Goal: Transaction & Acquisition: Purchase product/service

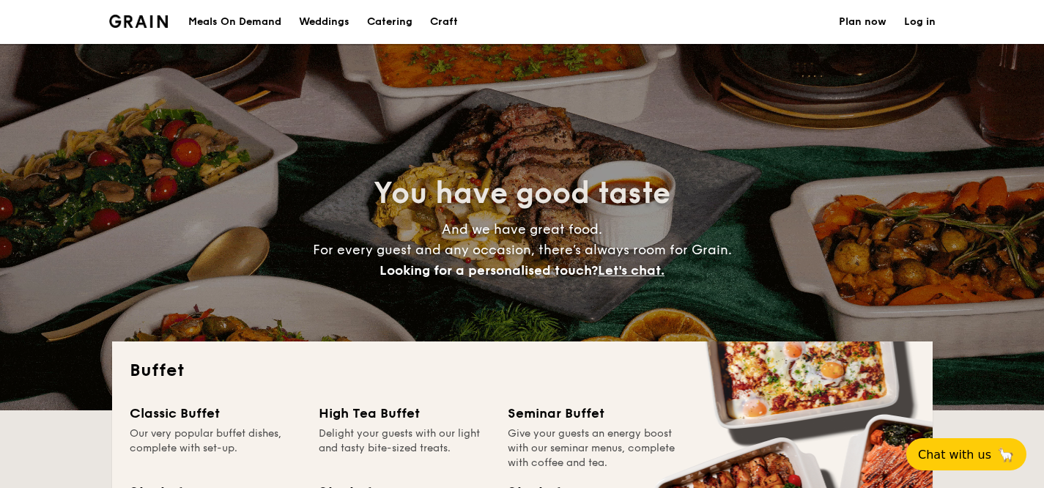
select select
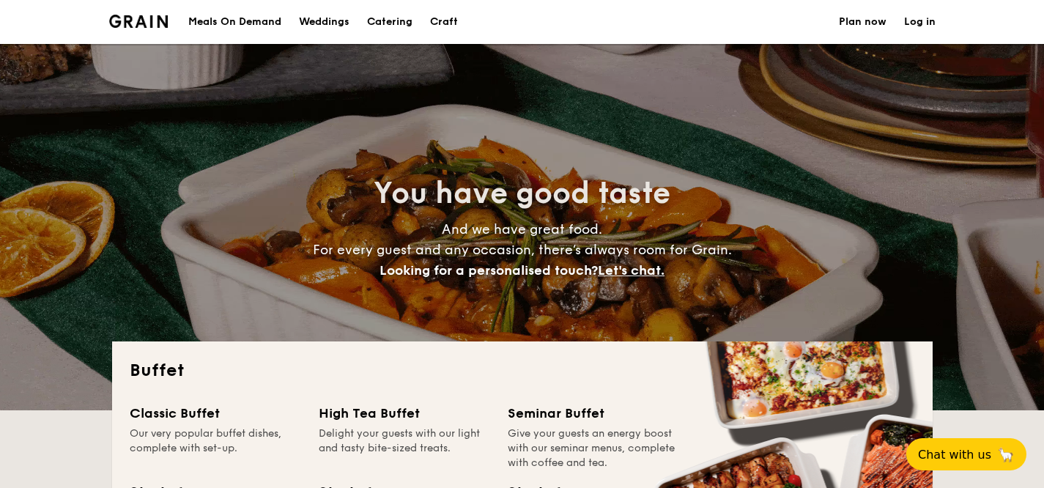
click at [377, 15] on h1 "Catering" at bounding box center [389, 22] width 45 height 44
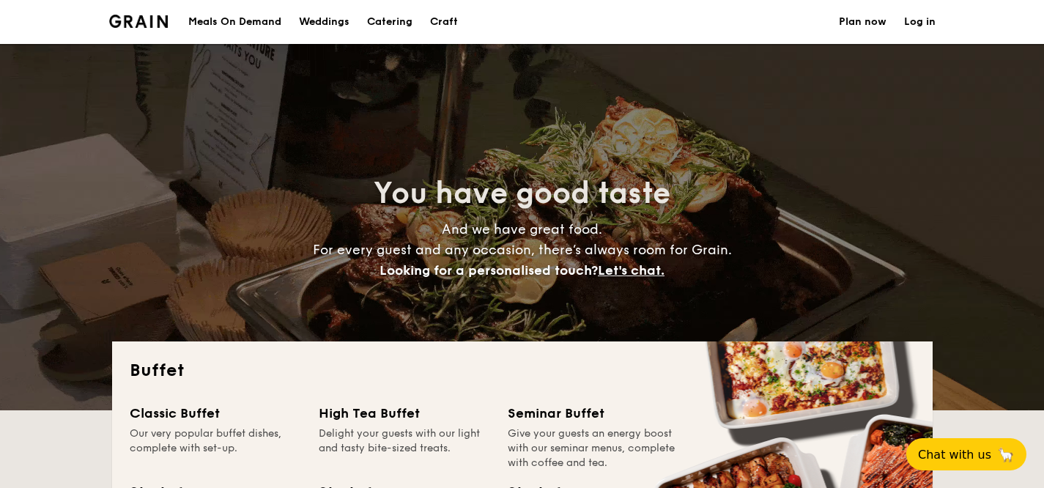
click at [379, 17] on h1 "Catering" at bounding box center [389, 22] width 45 height 44
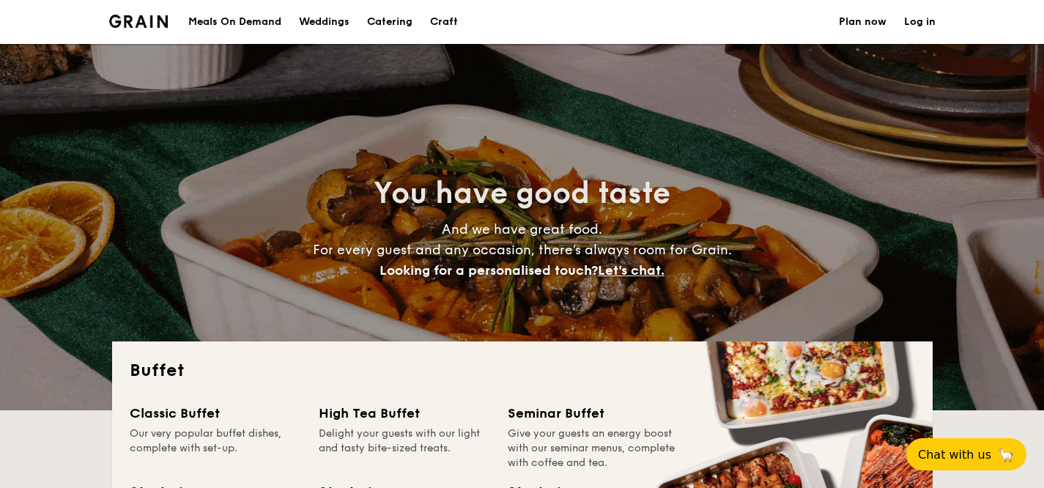
click at [391, 23] on h1 "Catering" at bounding box center [389, 22] width 45 height 44
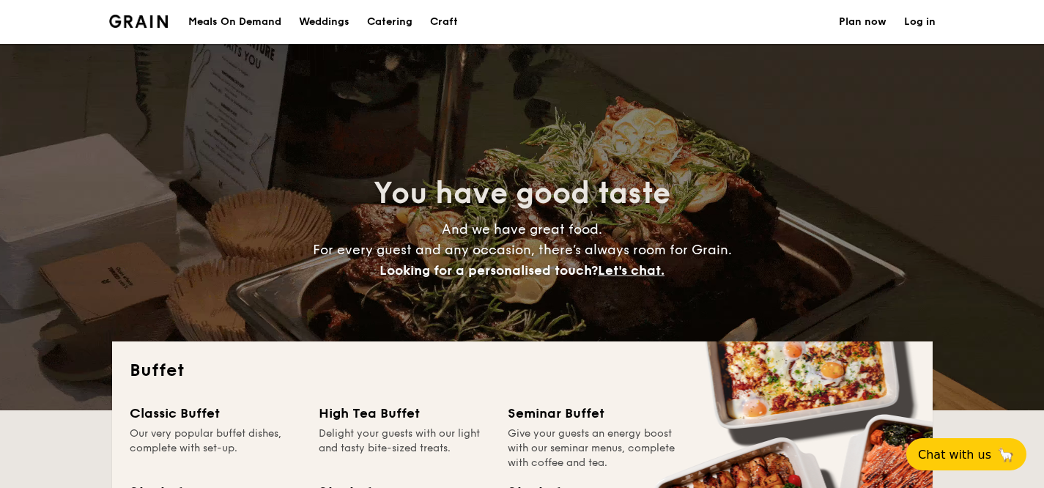
click at [388, 413] on div "High Tea Buffet" at bounding box center [404, 413] width 171 height 21
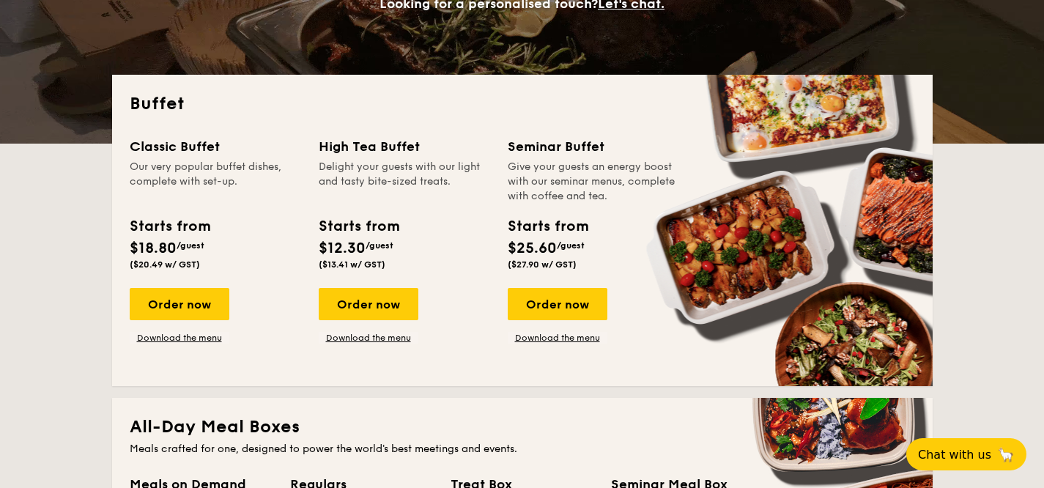
scroll to position [496, 0]
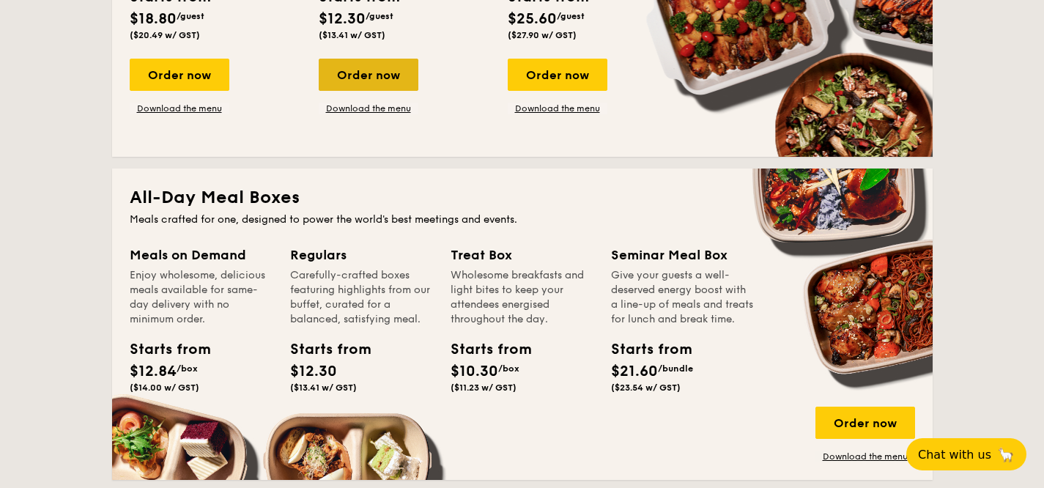
click at [375, 72] on div "Order now" at bounding box center [369, 75] width 100 height 32
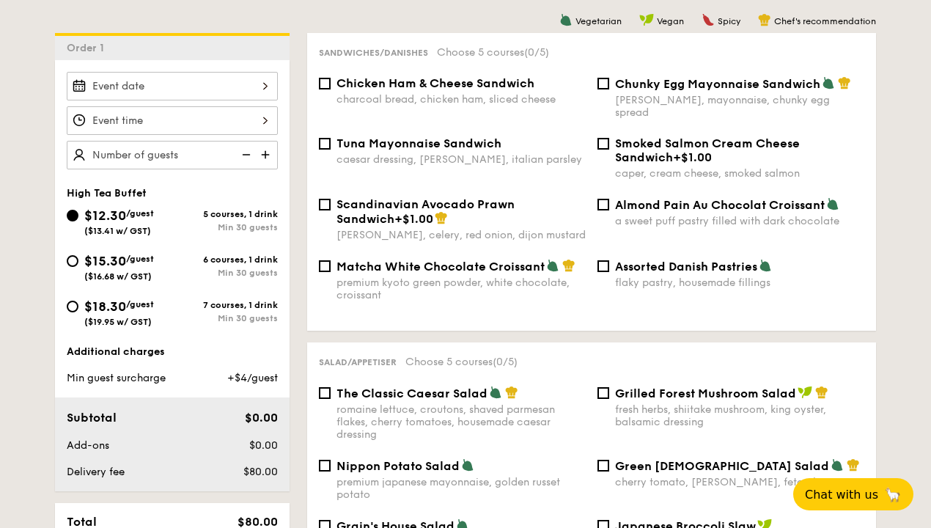
scroll to position [379, 0]
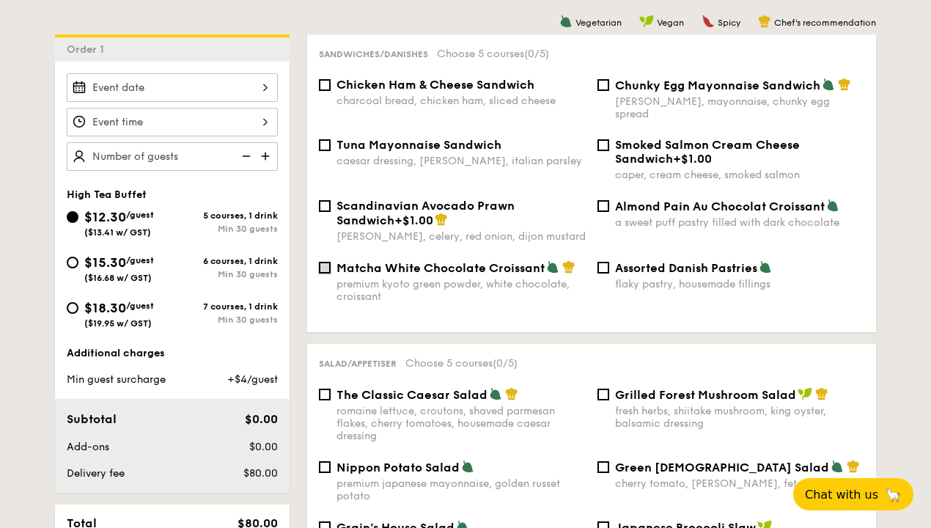
click at [322, 262] on input "Matcha White Chocolate Croissant premium kyoto green powder, white chocolate, c…" at bounding box center [325, 268] width 12 height 12
checkbox input "true"
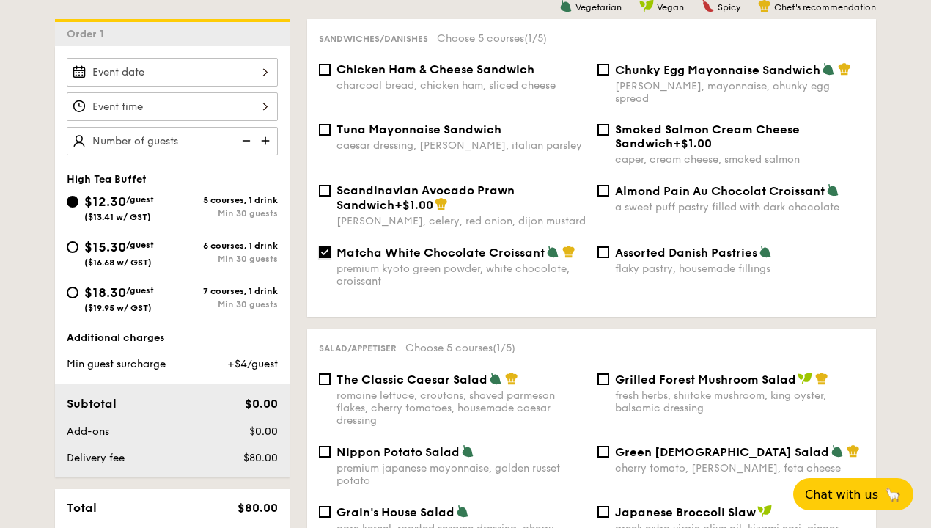
scroll to position [345, 0]
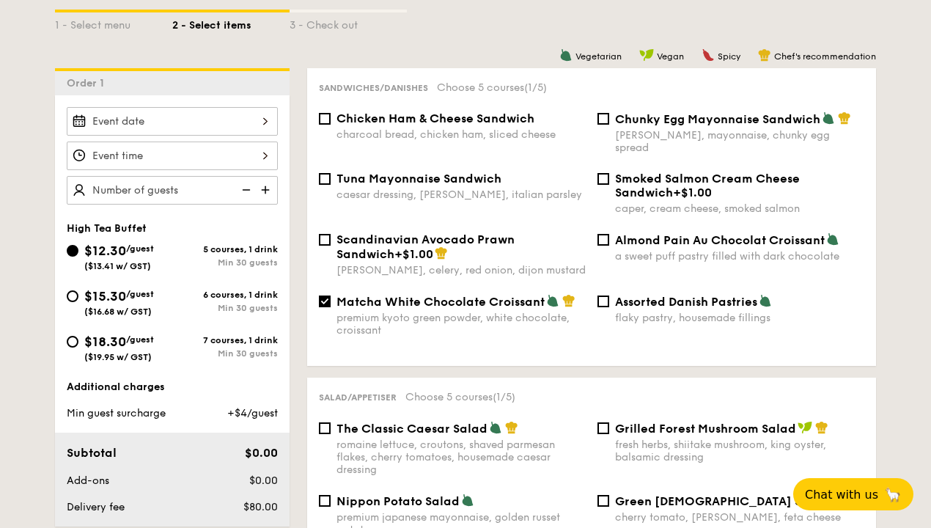
click at [349, 123] on span "Chicken Ham & Cheese Sandwich" at bounding box center [435, 118] width 198 height 14
click at [330, 123] on input "Chicken Ham & Cheese Sandwich charcoal bread, chicken ham, sliced cheese" at bounding box center [325, 119] width 12 height 12
checkbox input "true"
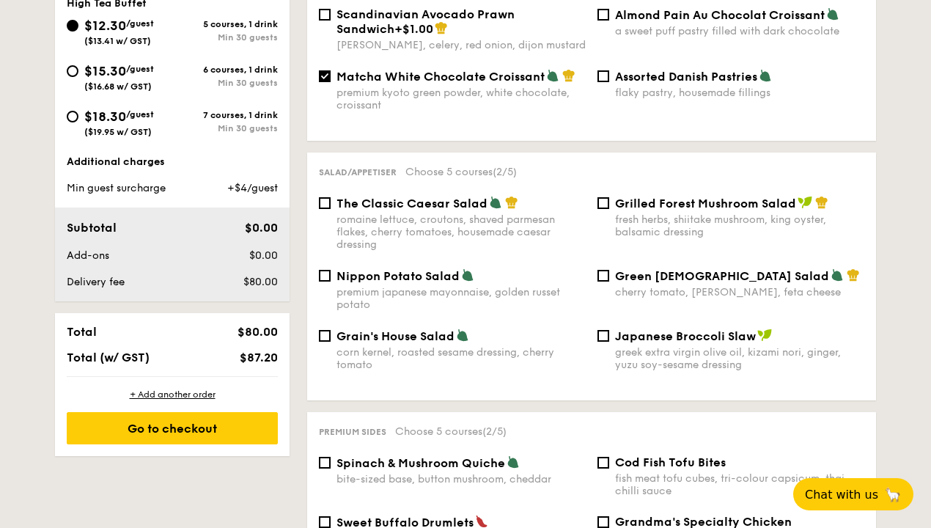
scroll to position [570, 0]
click at [412, 273] on div "Nippon Potato Salad premium japanese mayonnaise, golden russet potato" at bounding box center [460, 289] width 249 height 42
click at [330, 273] on input "Nippon Potato Salad premium japanese mayonnaise, golden russet potato" at bounding box center [325, 276] width 12 height 12
checkbox input "true"
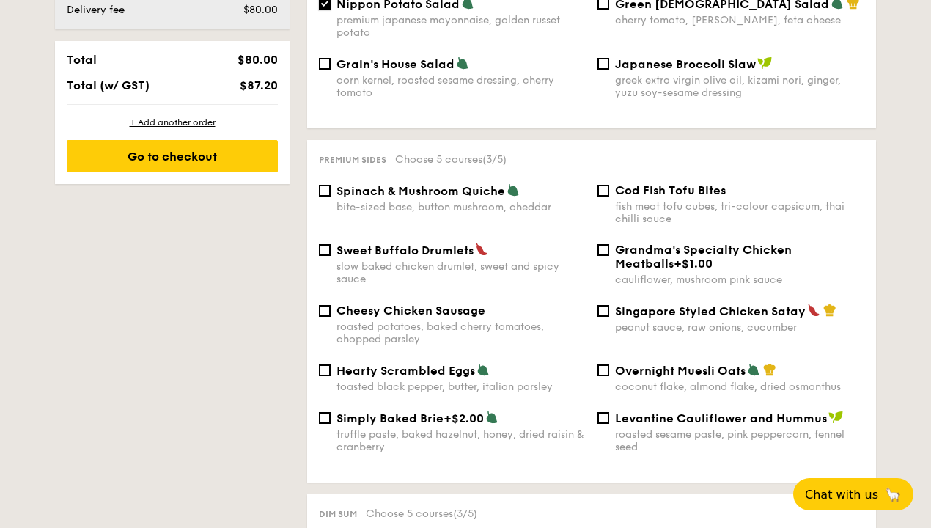
scroll to position [846, 0]
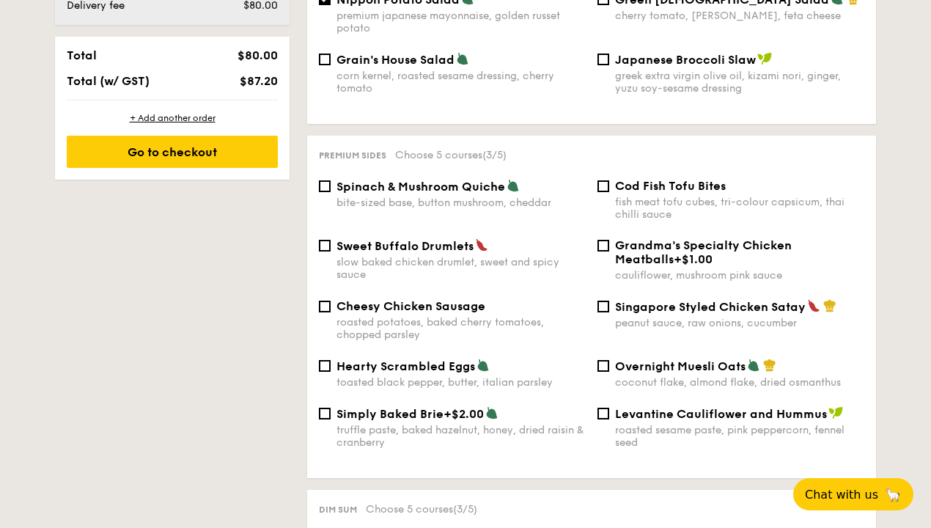
click at [599, 179] on div "Cod Fish Tofu Bites fish meat tofu cubes, tri-colour capsicum, thai chilli sauce" at bounding box center [730, 200] width 278 height 42
click at [601, 180] on input "Cod Fish Tofu Bites fish meat tofu cubes, tri-colour capsicum, thai chilli sauce" at bounding box center [603, 186] width 12 height 12
checkbox input "true"
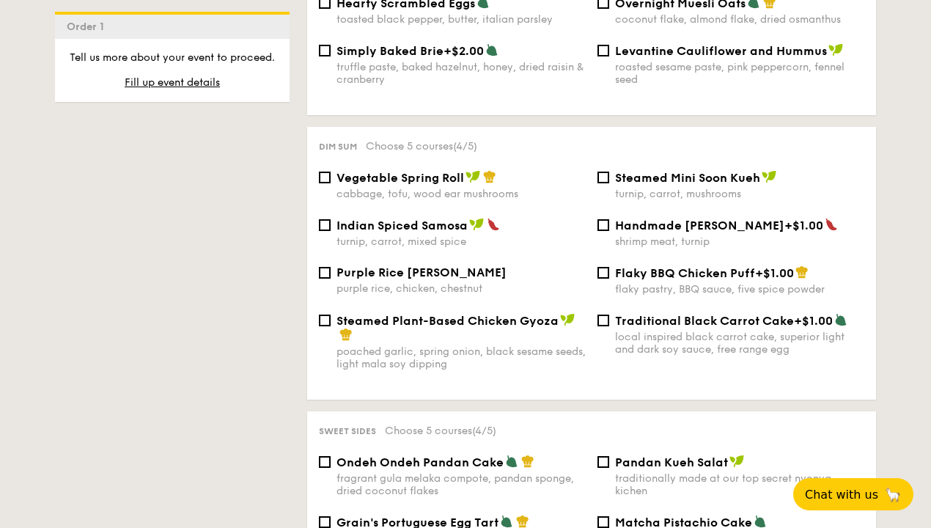
scroll to position [1227, 0]
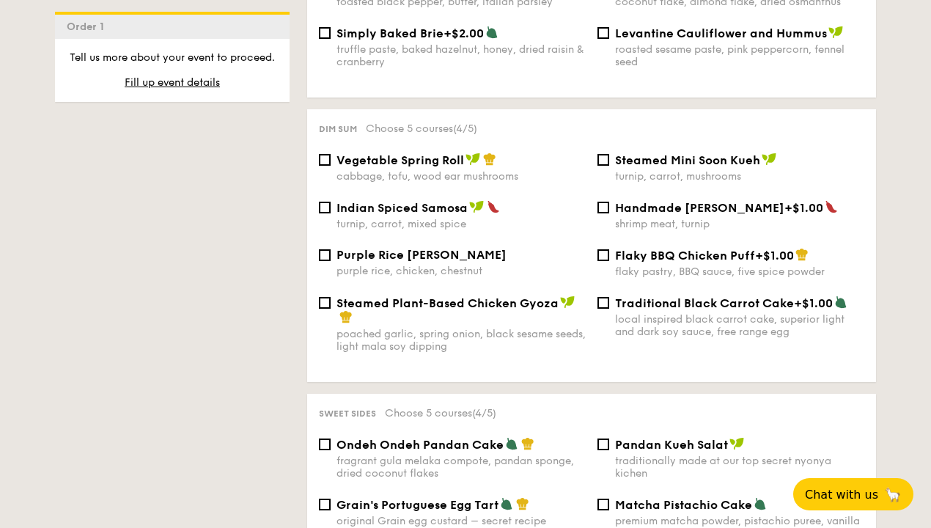
click at [466, 152] on img at bounding box center [472, 158] width 15 height 13
click at [330, 154] on input "Vegetable Spring Roll cabbage, tofu, wood ear mushrooms" at bounding box center [325, 160] width 12 height 12
checkbox input "true"
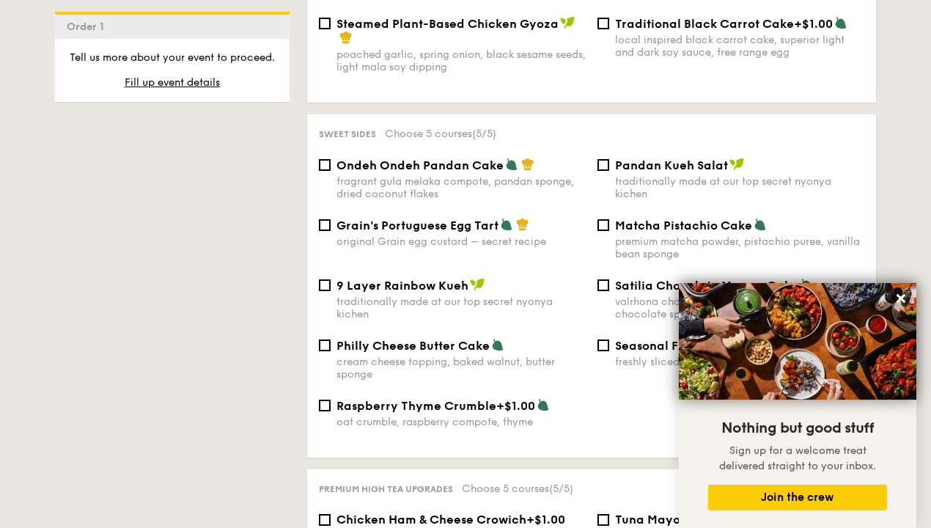
scroll to position [1506, 0]
click at [900, 297] on icon at bounding box center [900, 298] width 9 height 9
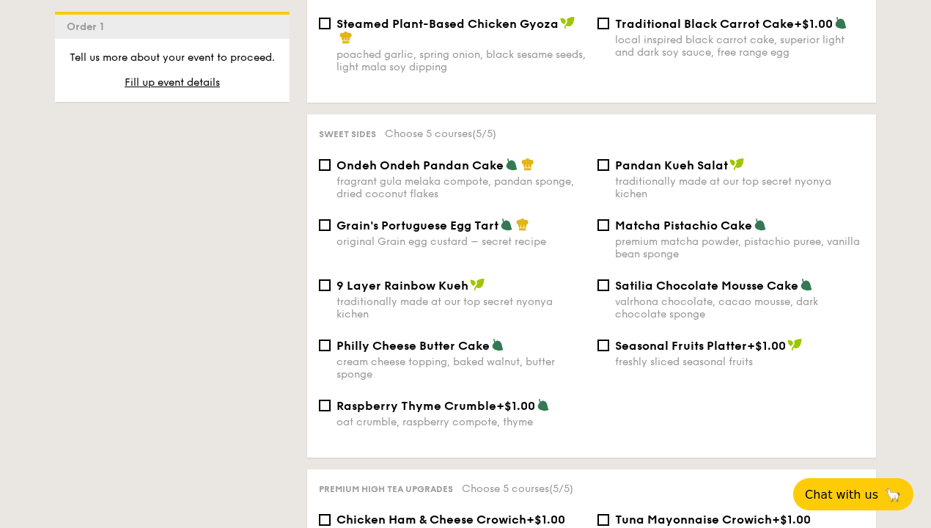
click at [459, 160] on span "Ondeh Ondeh Pandan Cake" at bounding box center [419, 165] width 167 height 14
click at [330, 160] on input "Ondeh Ondeh Pandan Cake fragrant [PERSON_NAME] melaka compote, pandan sponge, d…" at bounding box center [325, 165] width 12 height 12
checkbox input "true"
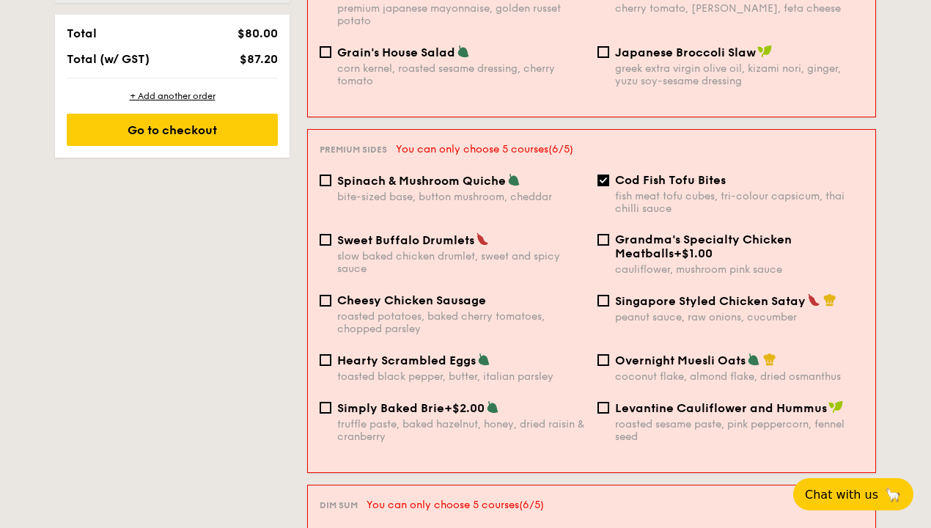
scroll to position [796, 0]
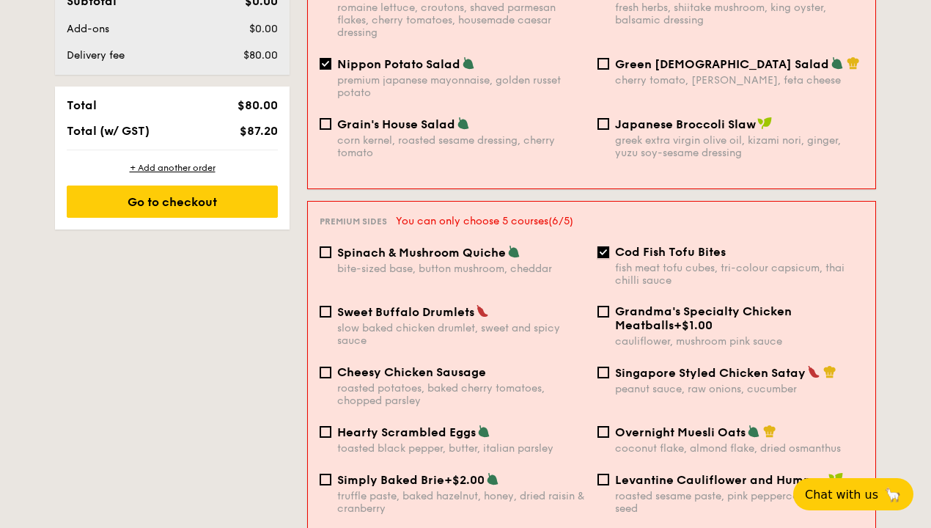
click at [603, 246] on input "Cod Fish Tofu Bites fish meat tofu cubes, tri-colour capsicum, thai chilli sauce" at bounding box center [603, 252] width 12 height 12
checkbox input "false"
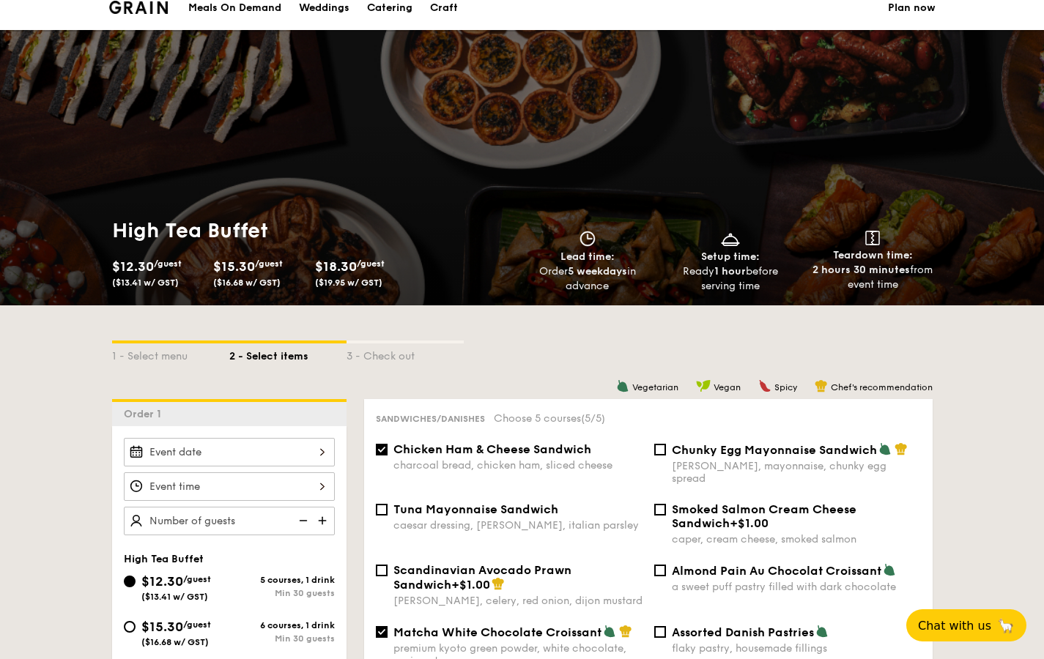
scroll to position [0, 0]
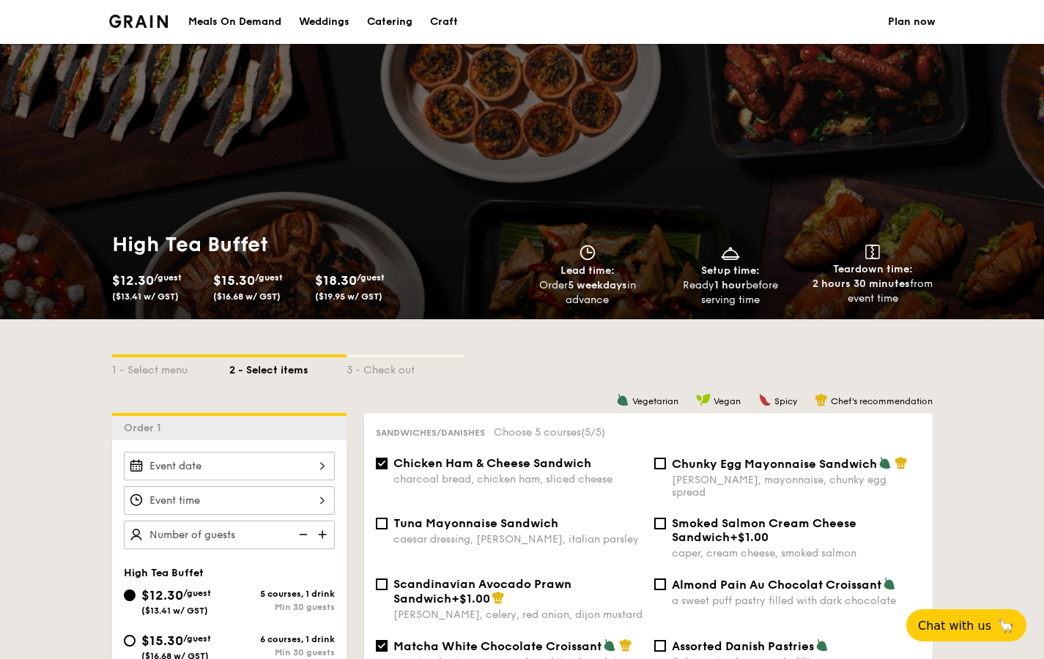
click at [189, 462] on div at bounding box center [229, 466] width 211 height 29
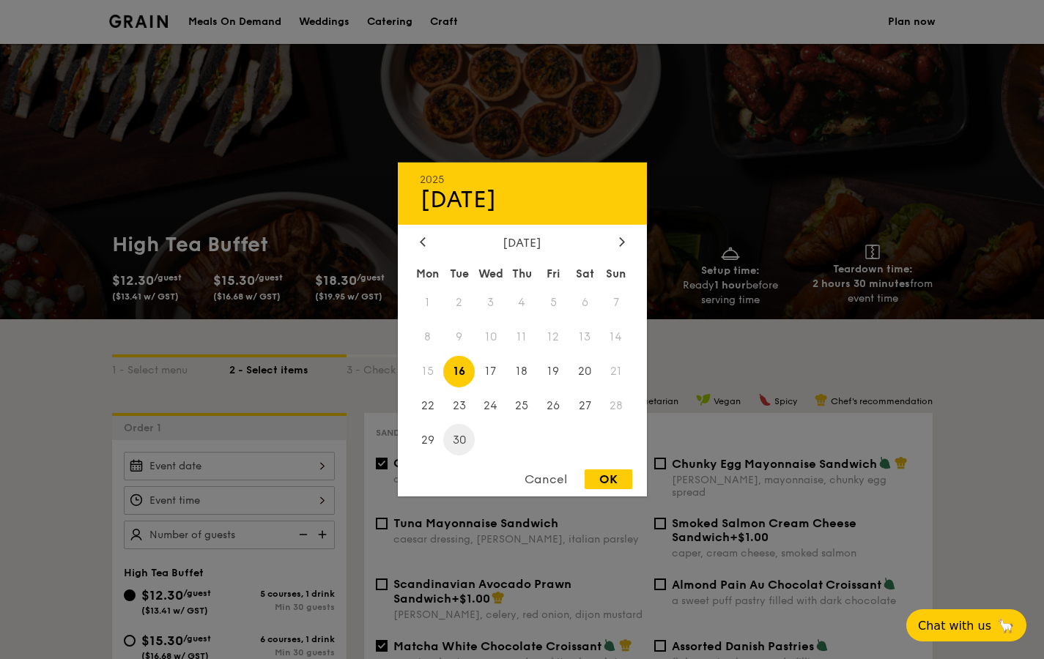
click at [459, 434] on span "30" at bounding box center [459, 440] width 32 height 32
click at [607, 476] on div "OK" at bounding box center [609, 480] width 48 height 20
type input "[DATE]"
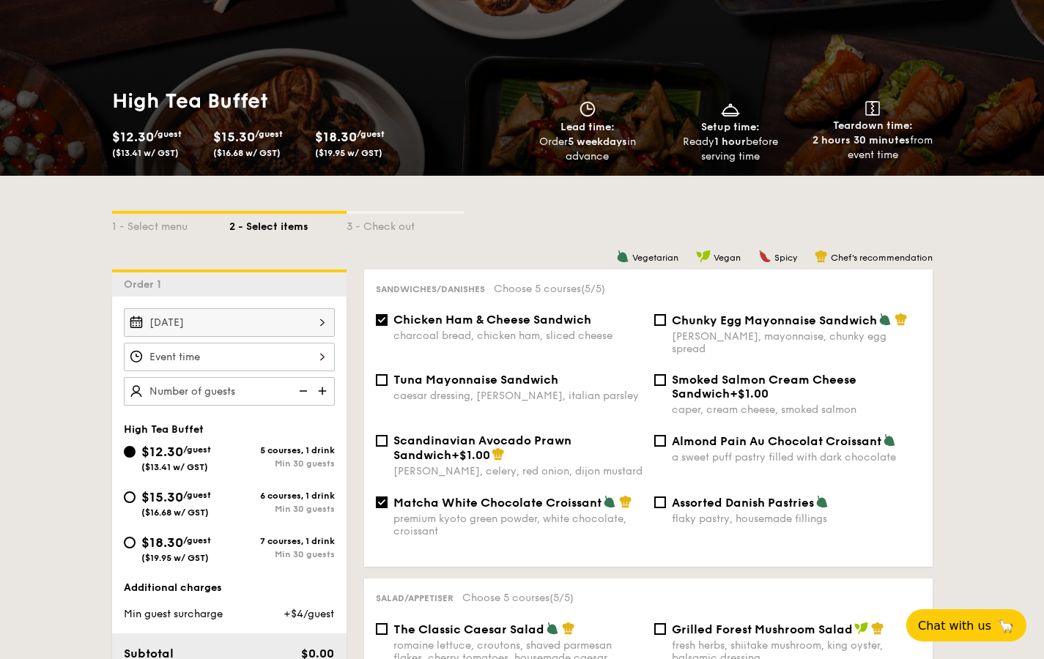
scroll to position [147, 0]
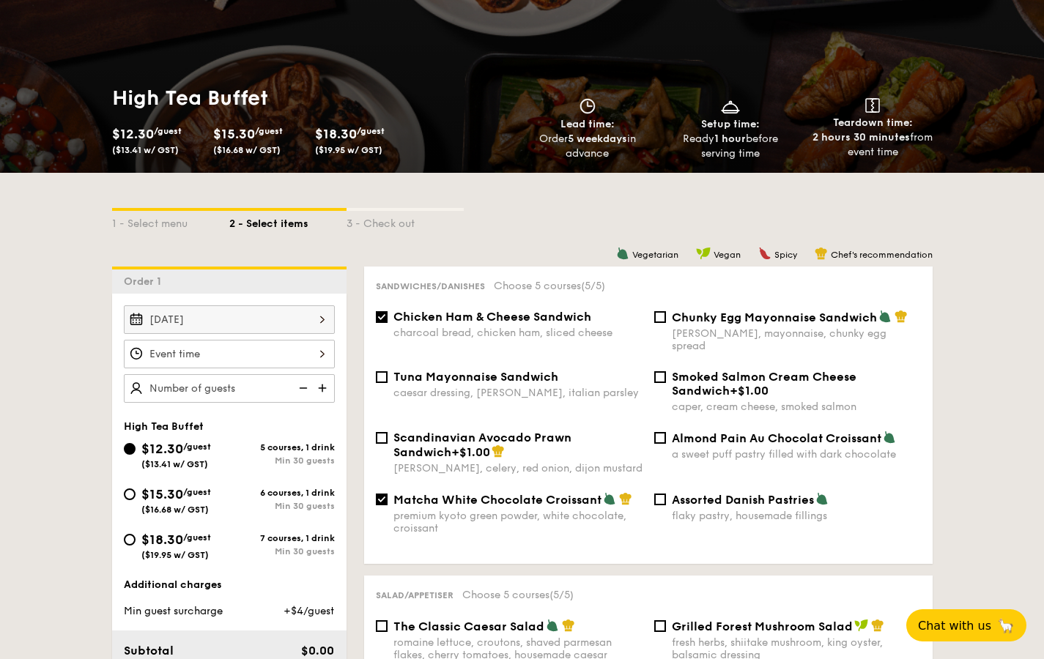
click at [250, 355] on div at bounding box center [229, 354] width 211 height 29
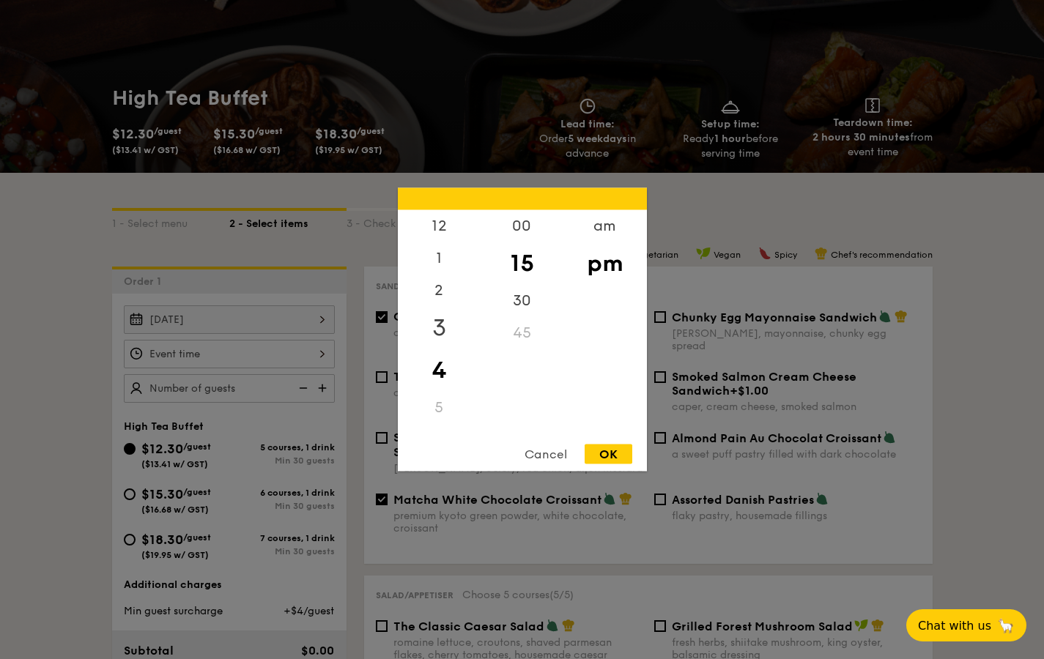
click at [449, 333] on div "3" at bounding box center [439, 328] width 83 height 42
click at [537, 223] on div "00" at bounding box center [522, 231] width 83 height 42
click at [600, 450] on div "OK" at bounding box center [609, 455] width 48 height 20
type input "3:00PM"
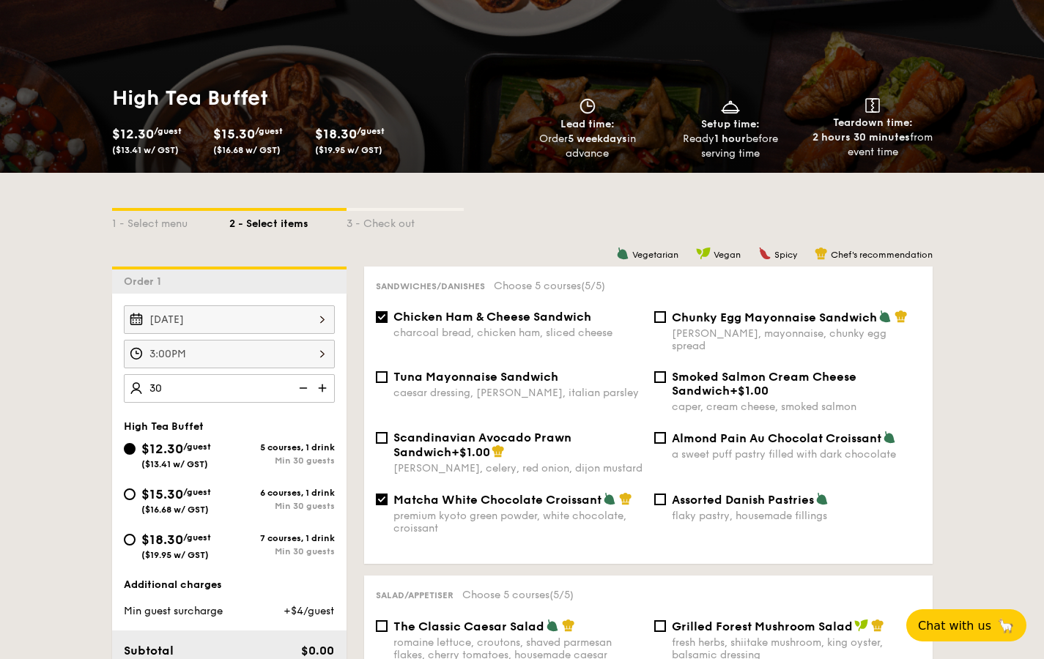
type input "30 guests"
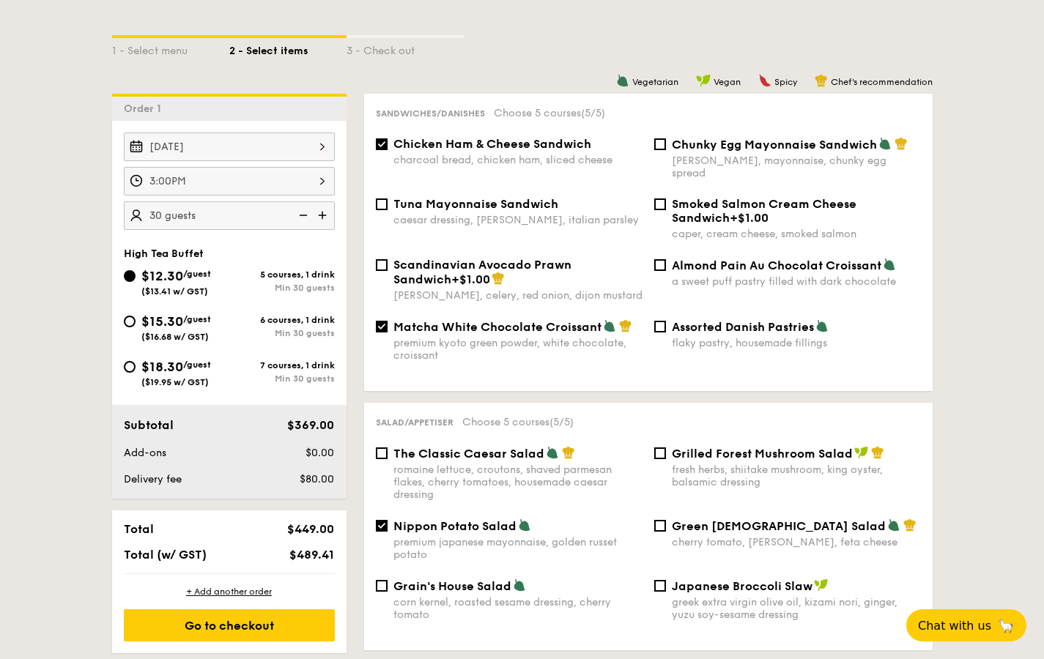
scroll to position [321, 0]
